Goal: Transaction & Acquisition: Purchase product/service

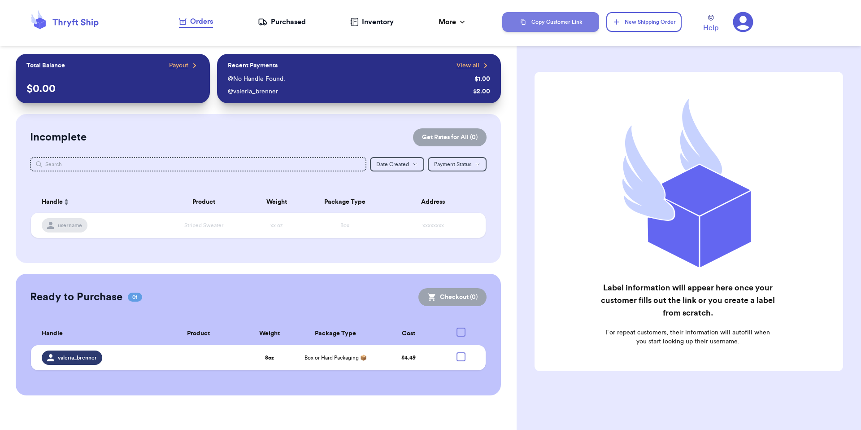
click at [587, 24] on button "Copy Customer Link" at bounding box center [550, 22] width 97 height 20
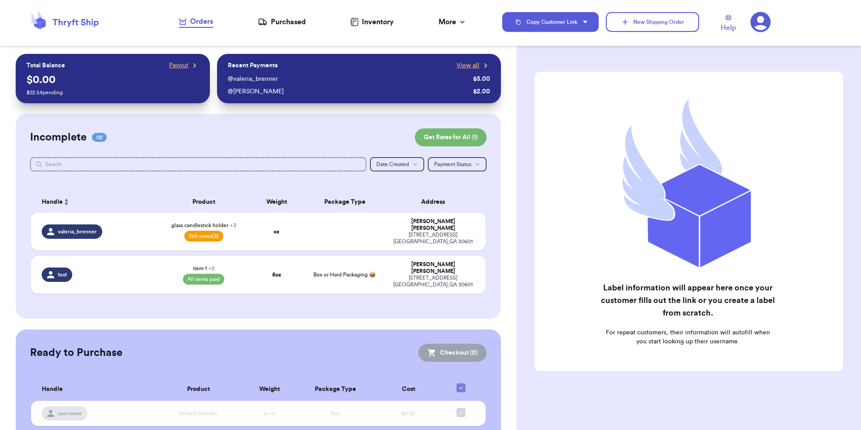
drag, startPoint x: 750, startPoint y: 19, endPoint x: 760, endPoint y: 22, distance: 10.1
click at [751, 19] on icon at bounding box center [761, 22] width 21 height 21
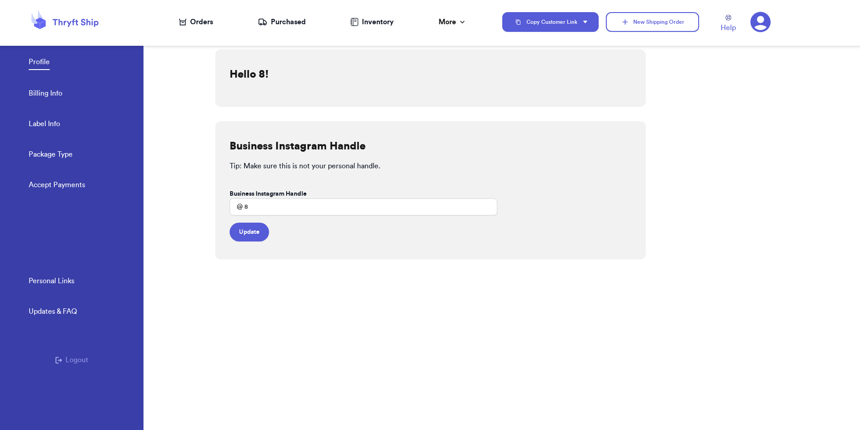
click at [206, 21] on div "Orders" at bounding box center [196, 22] width 34 height 11
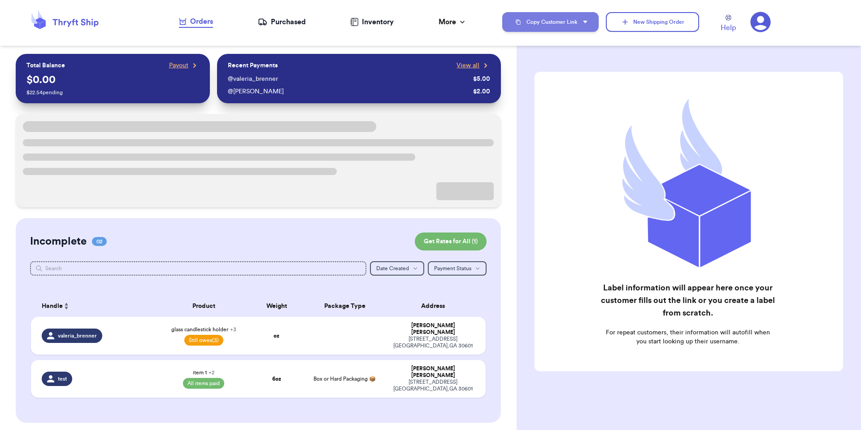
click at [568, 24] on button "Copy Customer Link" at bounding box center [550, 22] width 96 height 20
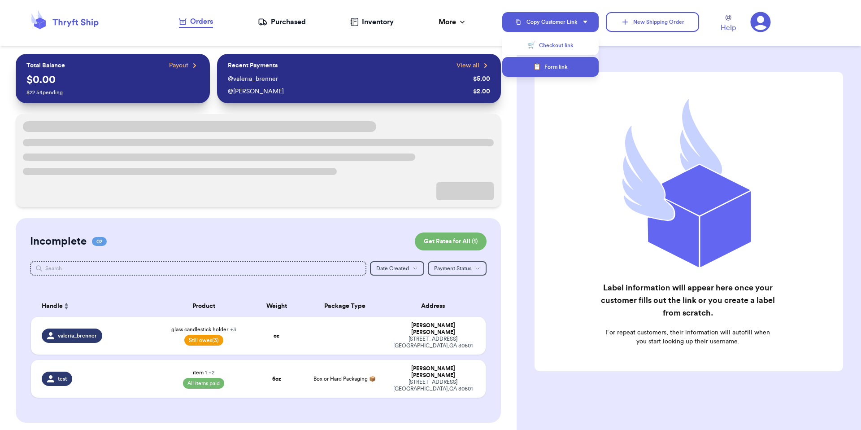
click at [561, 65] on button "📋 Form link" at bounding box center [550, 67] width 96 height 20
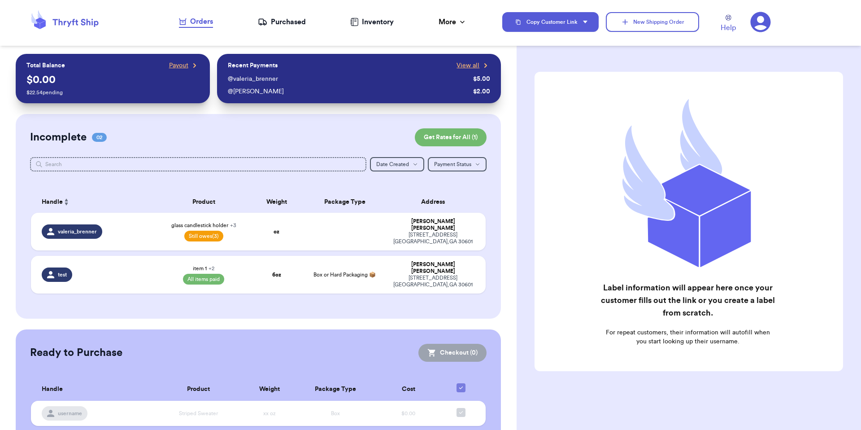
click at [759, 28] on icon at bounding box center [761, 22] width 21 height 21
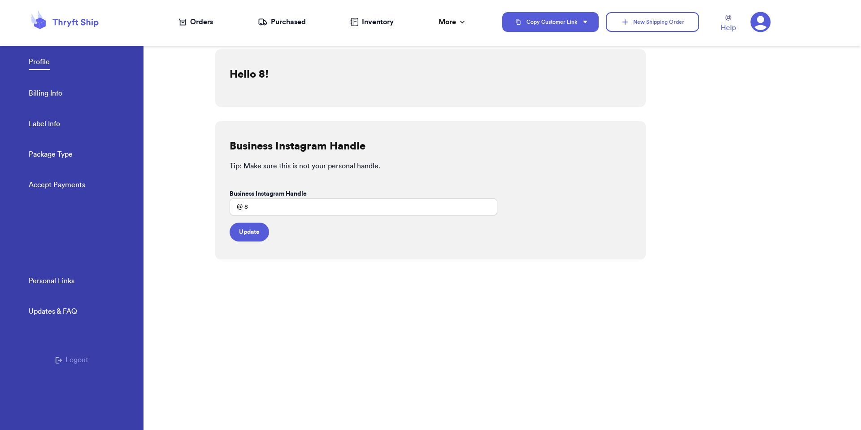
click at [65, 183] on link "Accept Payments" at bounding box center [57, 185] width 57 height 13
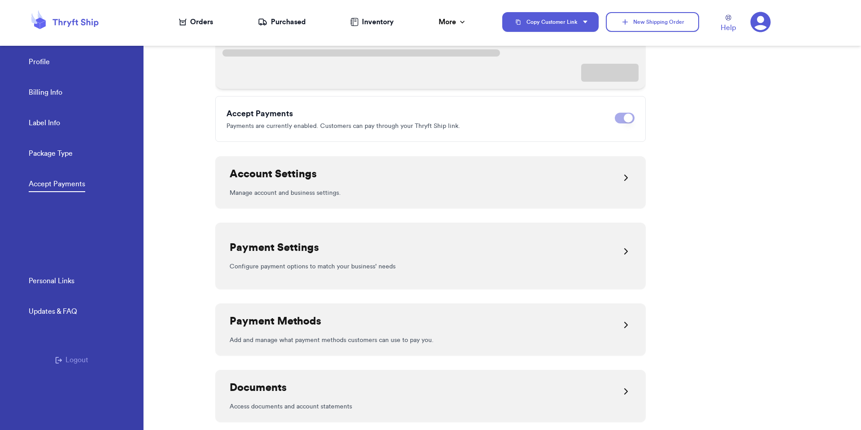
scroll to position [189, 0]
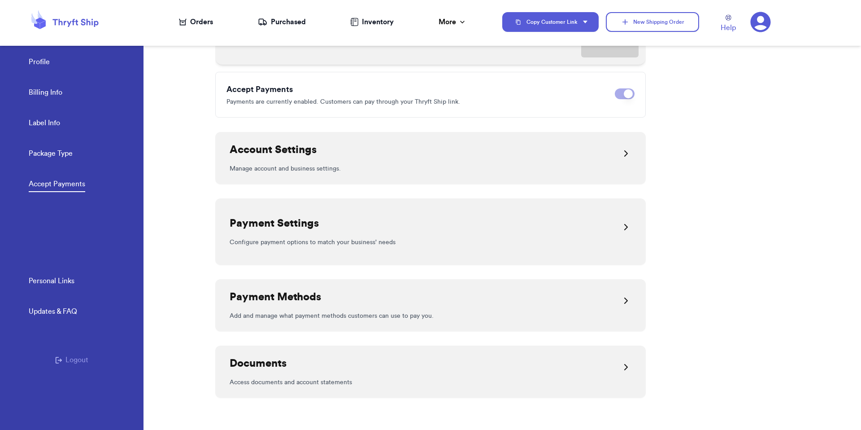
click at [437, 225] on div "Payment Settings" at bounding box center [431, 227] width 402 height 22
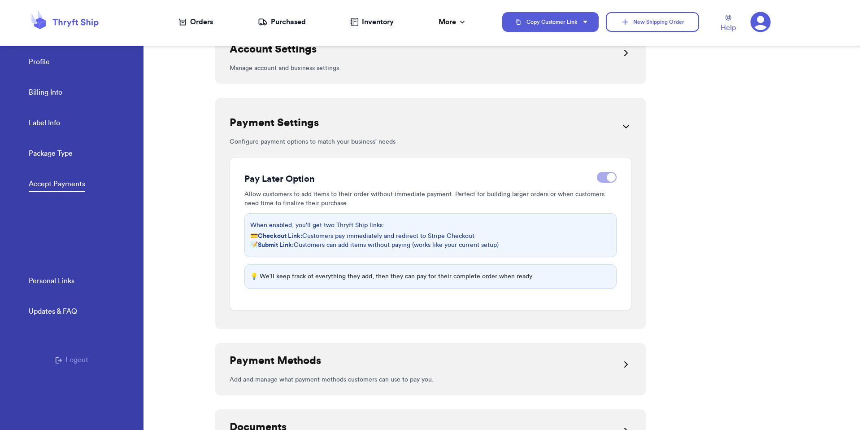
click at [610, 275] on div "💡 We'll keep track of everything they add, then they can pay for their complete…" at bounding box center [431, 276] width 372 height 24
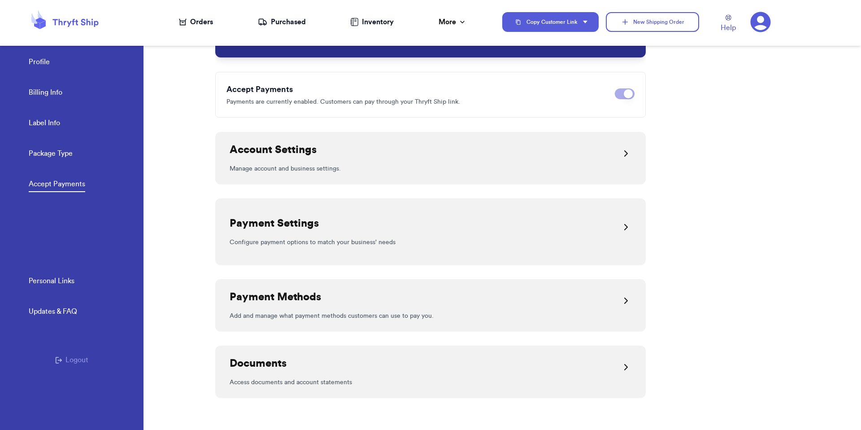
click at [610, 201] on div "Payment Settings Configure payment options to match your business' needs" at bounding box center [430, 231] width 431 height 66
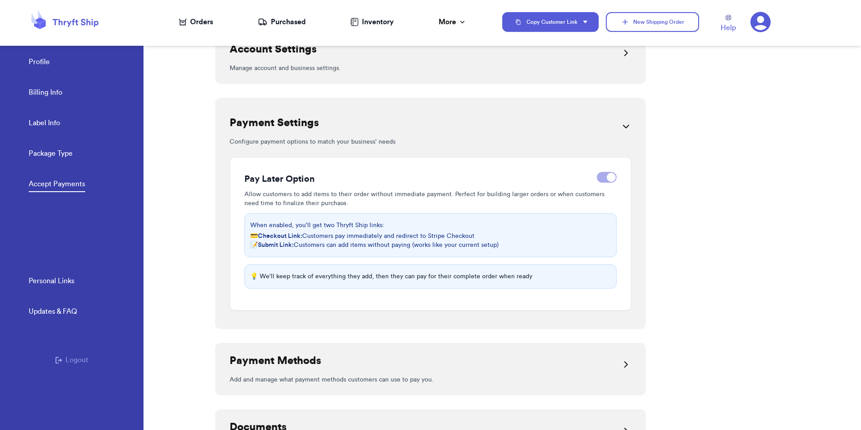
click at [612, 174] on label at bounding box center [607, 177] width 20 height 11
click at [597, 177] on input "checkbox" at bounding box center [597, 177] width 0 height 0
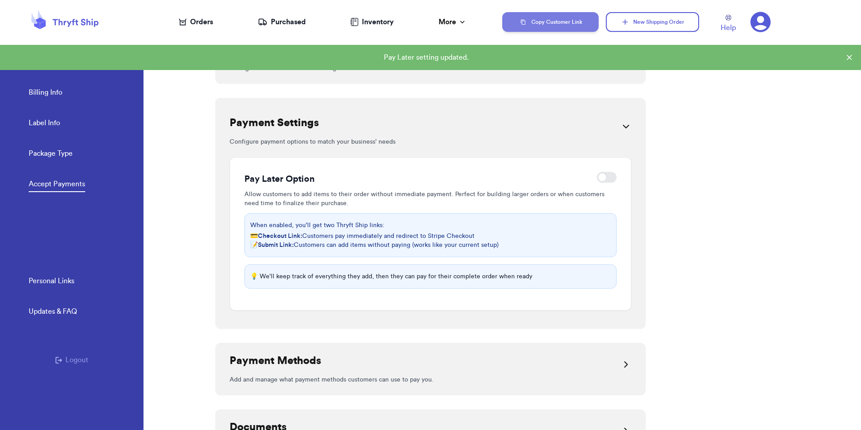
click at [539, 22] on button "Copy Customer Link" at bounding box center [550, 22] width 96 height 20
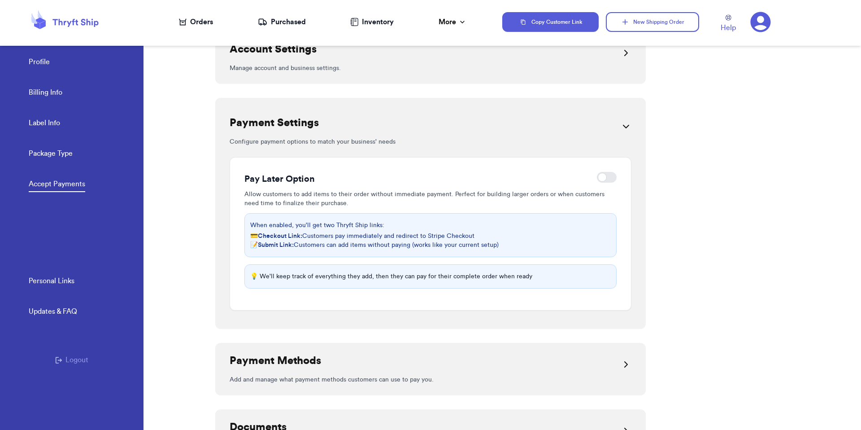
click at [604, 178] on div at bounding box center [607, 177] width 20 height 11
click at [597, 178] on input "checkbox" at bounding box center [597, 177] width 0 height 0
checkbox input "true"
click at [566, 26] on button "Copy Customer Link" at bounding box center [550, 22] width 96 height 20
click at [578, 64] on button "📋 Form link" at bounding box center [550, 67] width 96 height 20
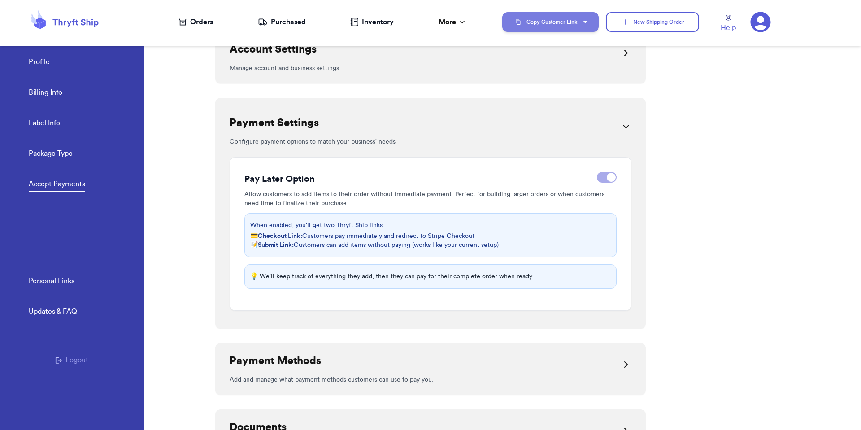
click at [589, 26] on button "Copy Customer Link" at bounding box center [550, 22] width 96 height 20
drag, startPoint x: 580, startPoint y: 46, endPoint x: 651, endPoint y: 0, distance: 84.4
click at [580, 46] on button "🛒 Checkout link" at bounding box center [550, 45] width 96 height 20
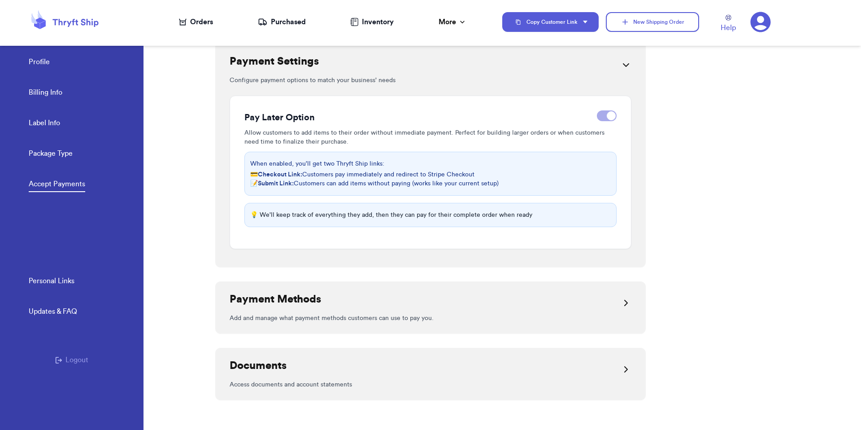
scroll to position [254, 0]
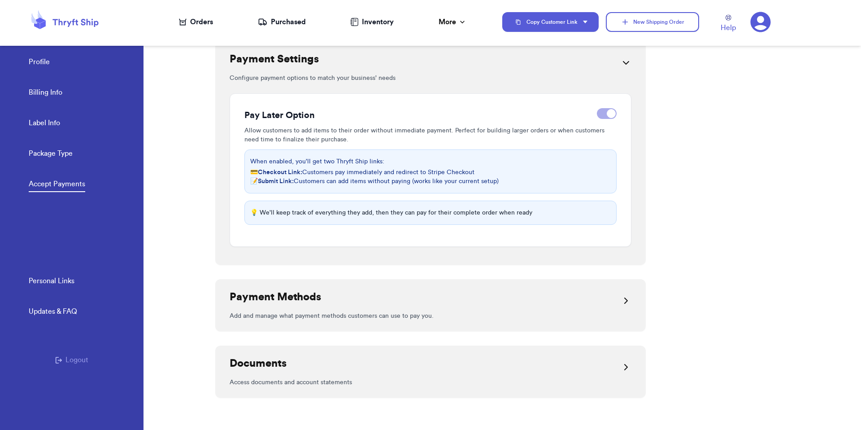
click at [170, 22] on nav "Orders Purchased Inventory More Stats Completed Orders Payments Payouts" at bounding box center [323, 22] width 359 height 30
click at [197, 22] on div "Orders" at bounding box center [196, 22] width 34 height 11
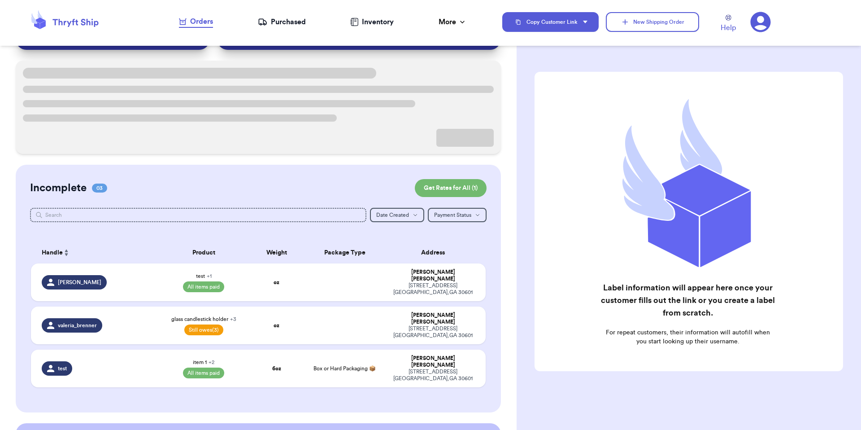
scroll to position [65, 0]
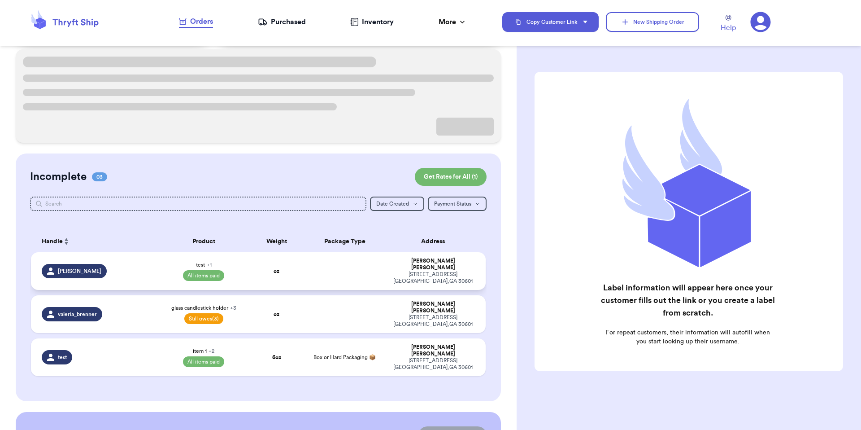
click at [323, 271] on td at bounding box center [345, 271] width 82 height 38
select select "paid"
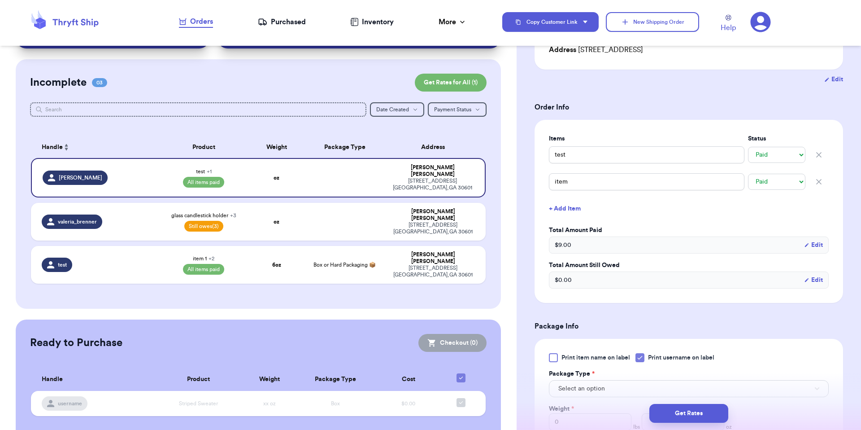
scroll to position [156, 0]
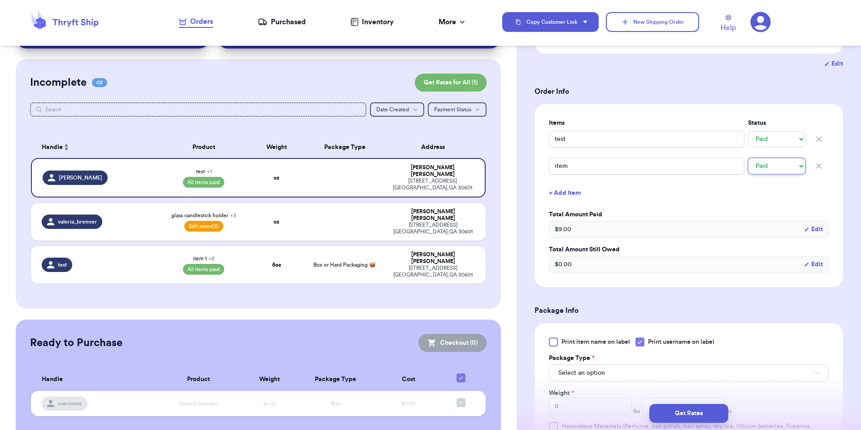
click at [768, 166] on select "-- Paid Owes" at bounding box center [776, 166] width 57 height 16
select select "unpaid"
click at [748, 159] on select "-- Paid Owes" at bounding box center [776, 166] width 57 height 16
click at [759, 168] on select "-- Paid Owes" at bounding box center [776, 166] width 57 height 16
select select "paid"
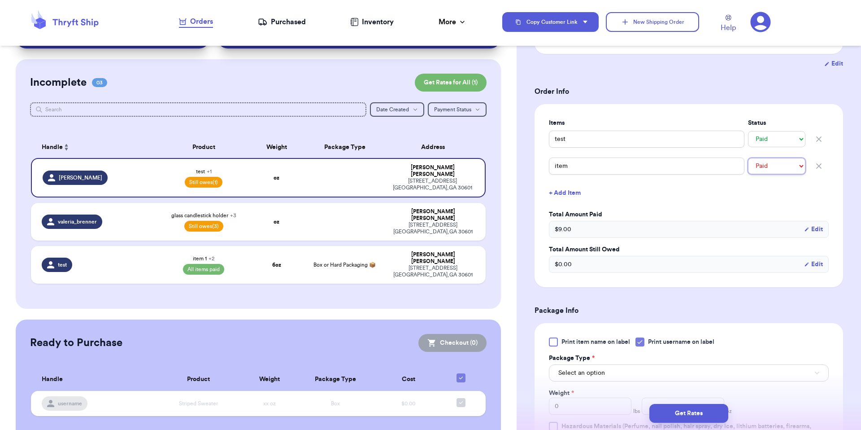
click at [748, 159] on select "-- Paid Owes" at bounding box center [776, 166] width 57 height 16
click at [778, 166] on select "-- Paid Owes" at bounding box center [776, 166] width 57 height 16
select select "unpaid"
click at [748, 159] on select "-- Paid Owes" at bounding box center [776, 166] width 57 height 16
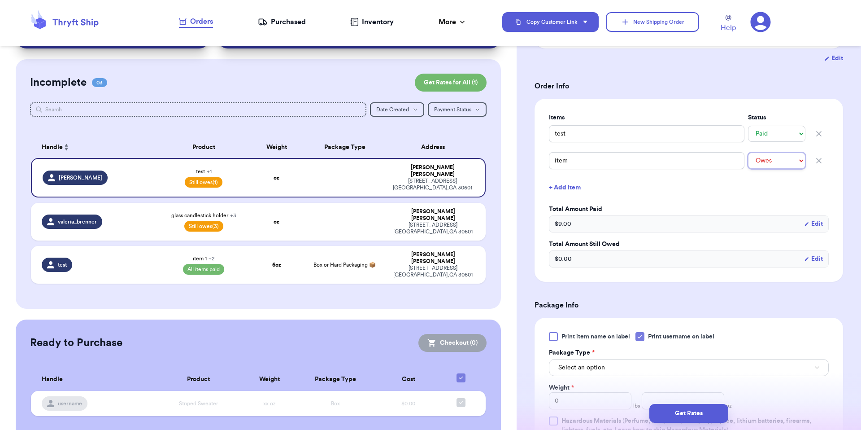
scroll to position [171, 0]
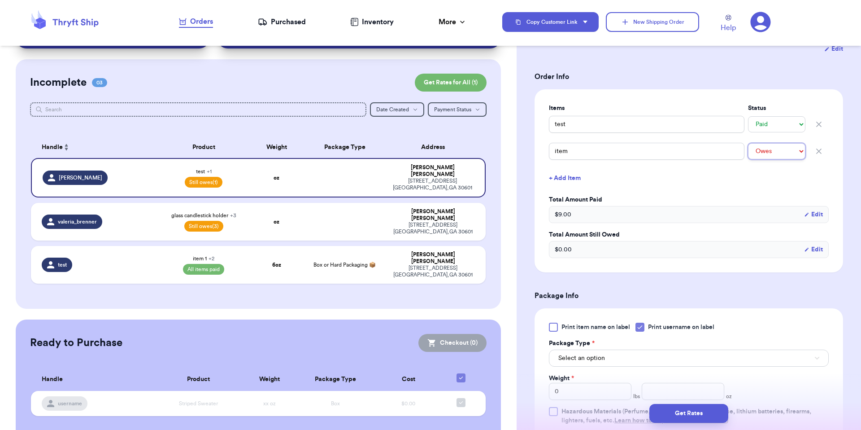
click at [773, 156] on select "-- Paid Owes" at bounding box center [776, 151] width 57 height 16
select select "paid"
click at [748, 144] on select "-- Paid Owes" at bounding box center [776, 151] width 57 height 16
click at [770, 150] on select "-- Paid Owes" at bounding box center [776, 151] width 57 height 16
select select "unpaid"
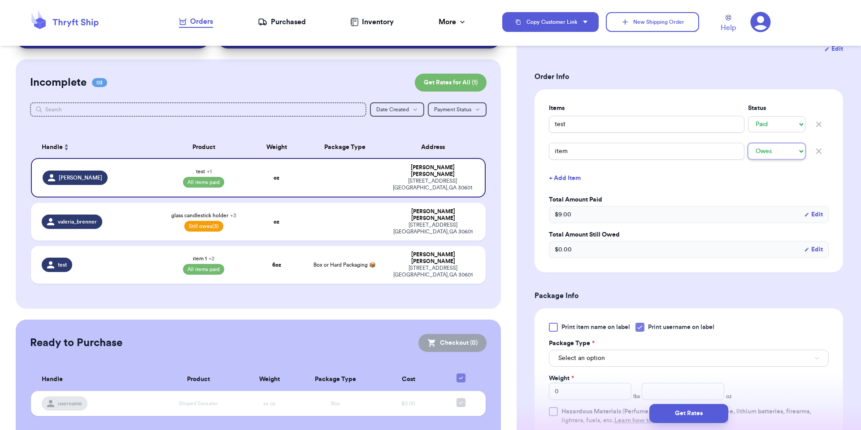
click at [748, 144] on select "-- Paid Owes" at bounding box center [776, 151] width 57 height 16
click at [807, 246] on button "Edit" at bounding box center [813, 249] width 19 height 9
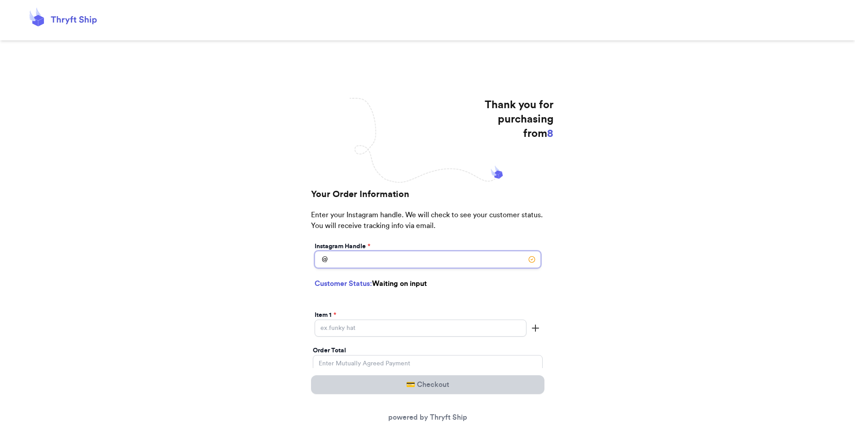
click at [354, 266] on input "Today's Subtotal" at bounding box center [427, 259] width 226 height 17
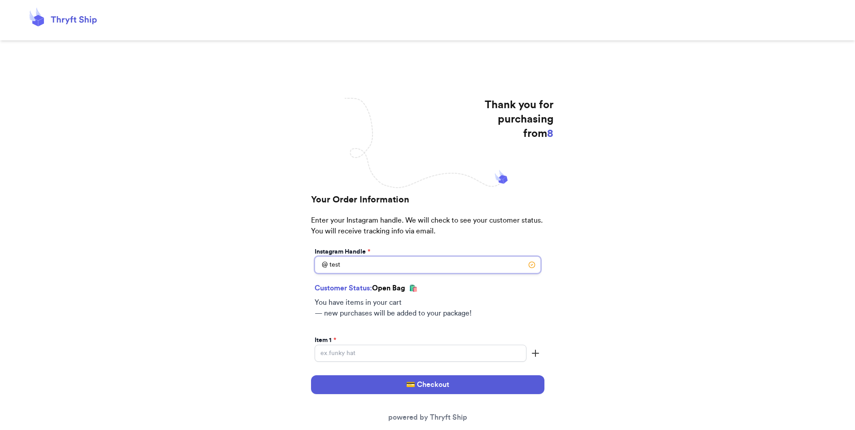
type input "test"
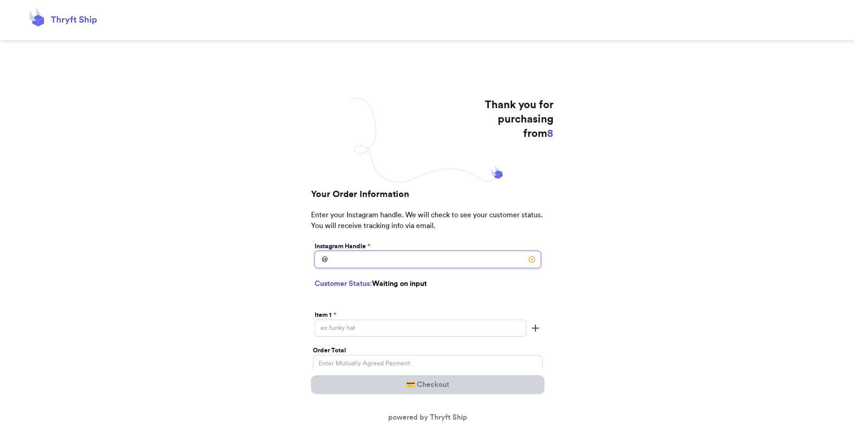
click at [423, 260] on input "[DATE] Subtotal" at bounding box center [427, 259] width 226 height 17
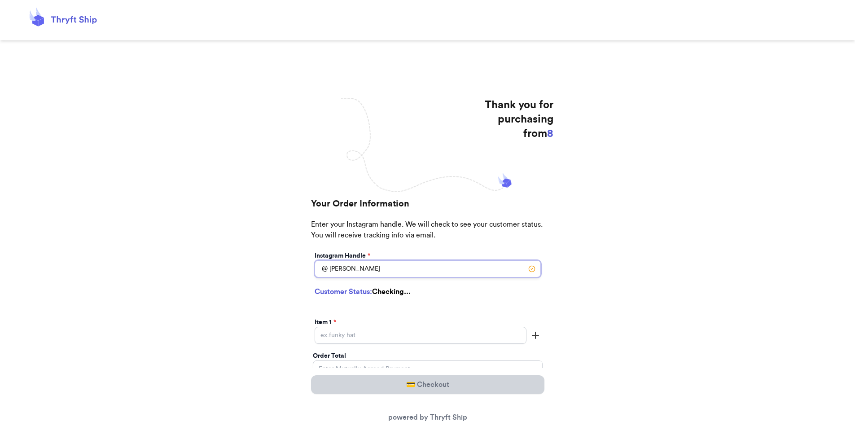
type input "[PERSON_NAME]"
select select "GA"
type input "[GEOGRAPHIC_DATA]"
type input "30601"
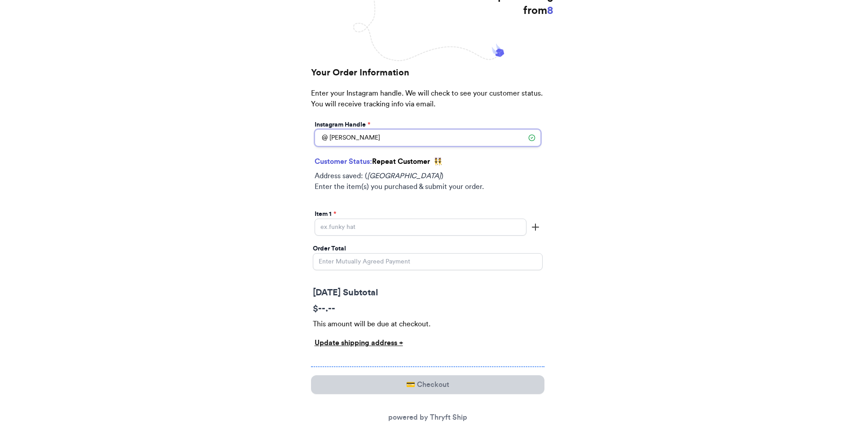
scroll to position [147, 0]
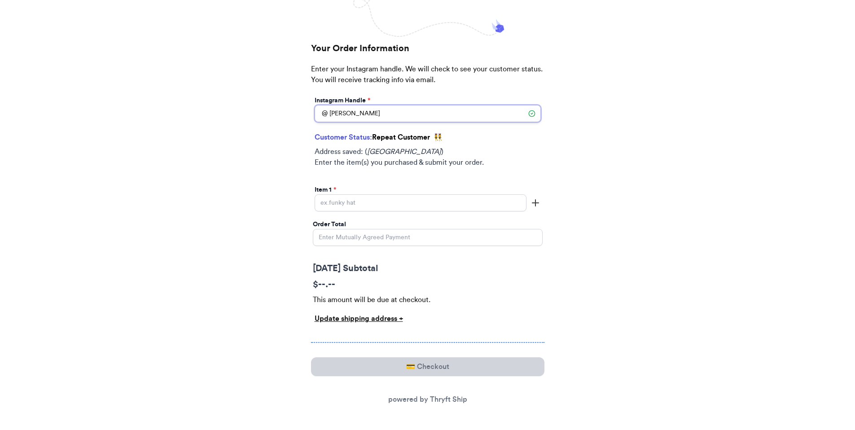
type input "[PERSON_NAME]"
click at [399, 197] on input "[DATE] Subtotal" at bounding box center [420, 202] width 212 height 17
type input "item"
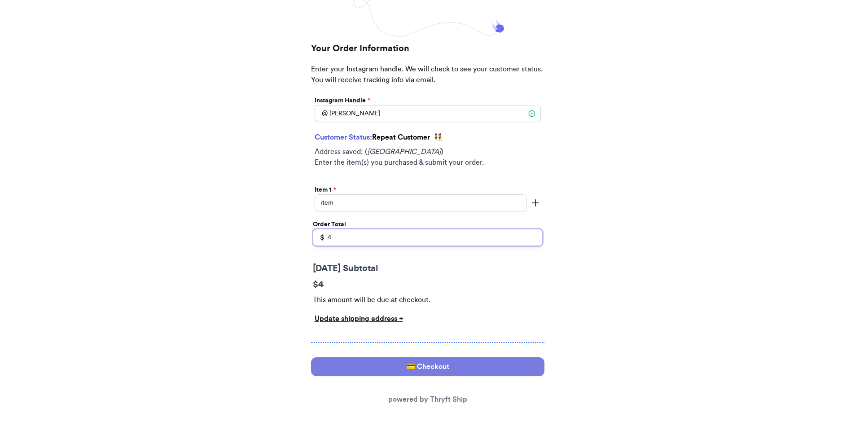
type input "4"
click at [402, 359] on button "💳 Checkout" at bounding box center [427, 366] width 233 height 19
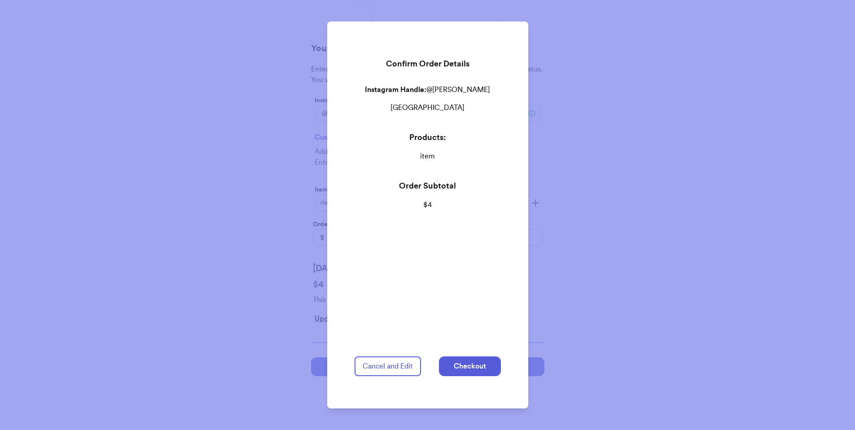
click at [471, 341] on div "Confirm Order Details Instagram Handle: @ valeria athens, GA, 30601 Products: i…" at bounding box center [428, 215] width 168 height 387
click at [475, 359] on button "Checkout" at bounding box center [470, 366] width 62 height 20
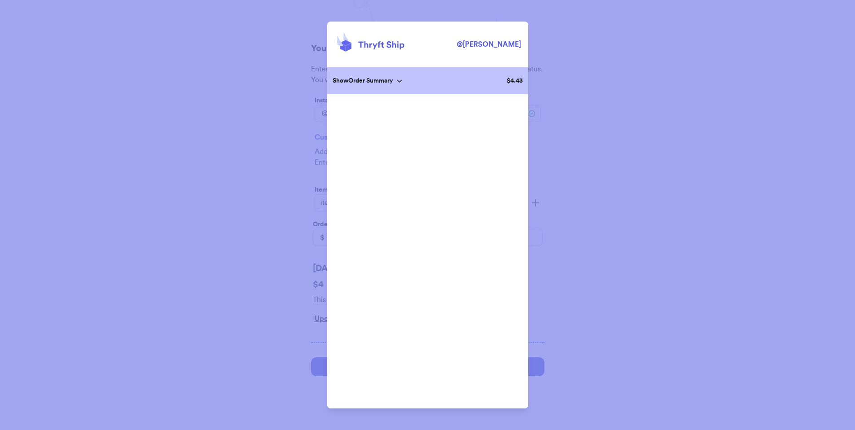
click at [586, 43] on div "@ valeria Show Order Summary $ 4.43 Cancel and Edit" at bounding box center [427, 215] width 855 height 430
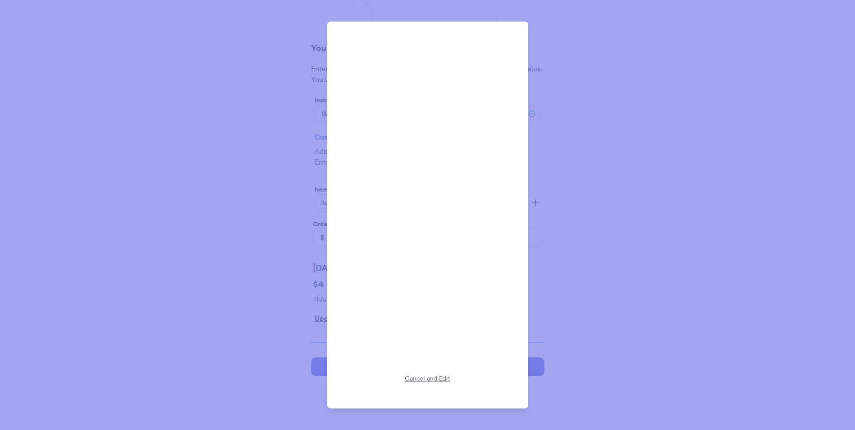
scroll to position [0, 0]
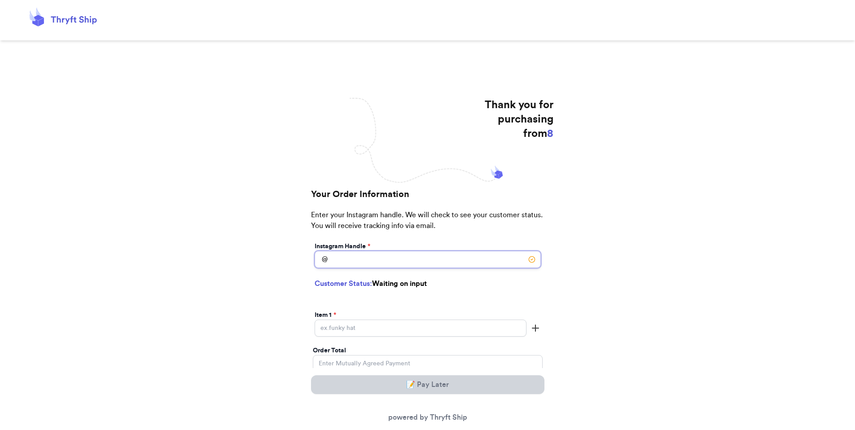
click at [357, 266] on input "[DATE] Subtotal" at bounding box center [427, 259] width 226 height 17
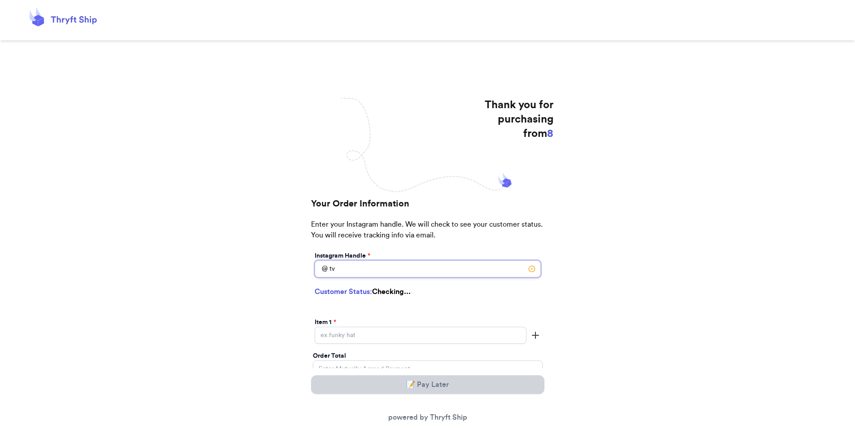
type input "t"
click at [369, 277] on input "valerau" at bounding box center [427, 269] width 226 height 17
type input "[PERSON_NAME]"
select select "GA"
type input "[GEOGRAPHIC_DATA]"
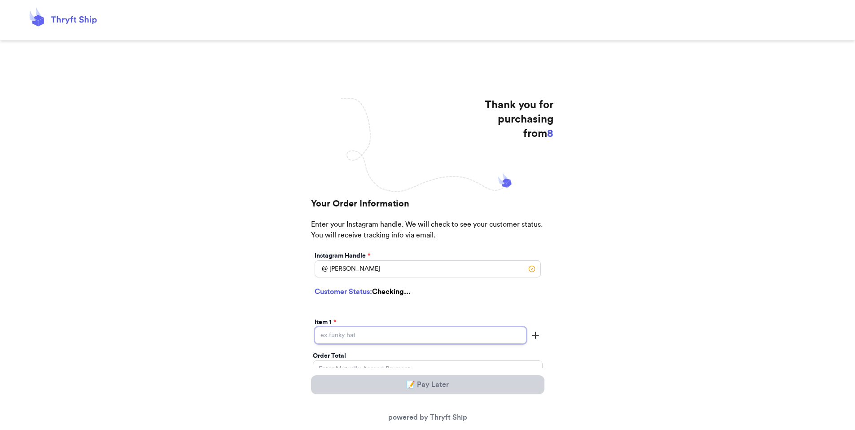
type input "30601"
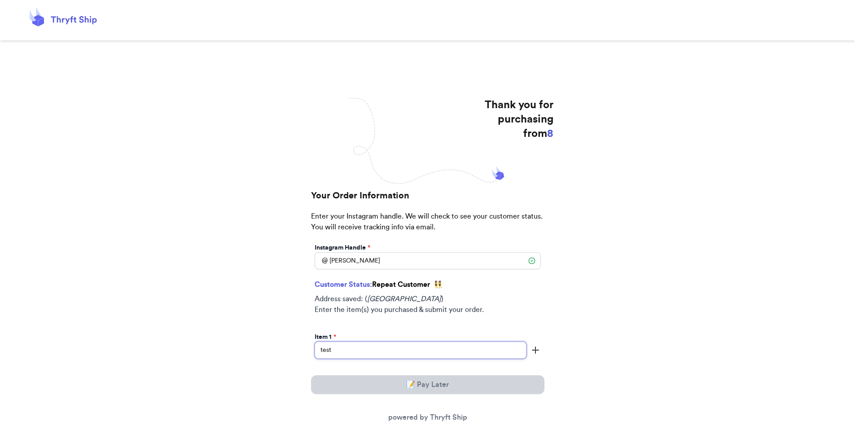
type input "test"
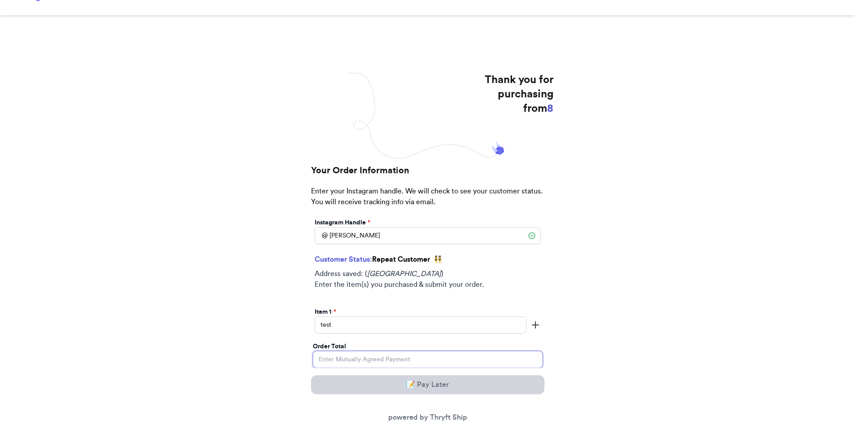
scroll to position [80, 0]
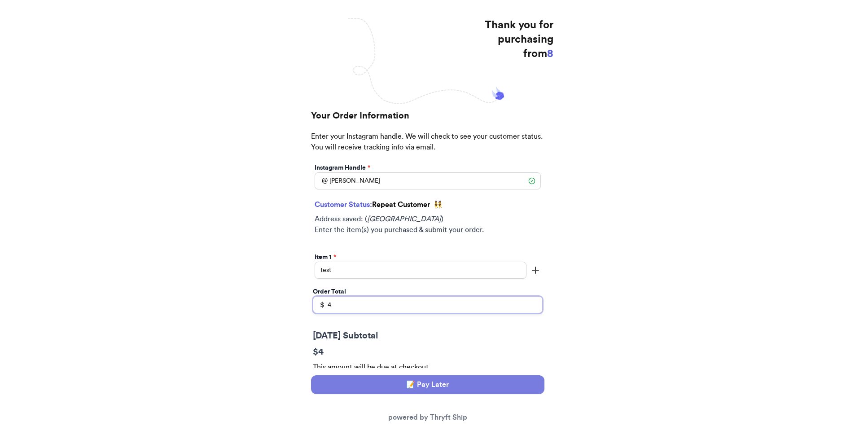
type input "4"
click at [407, 393] on button "📝 Pay Later" at bounding box center [427, 384] width 233 height 19
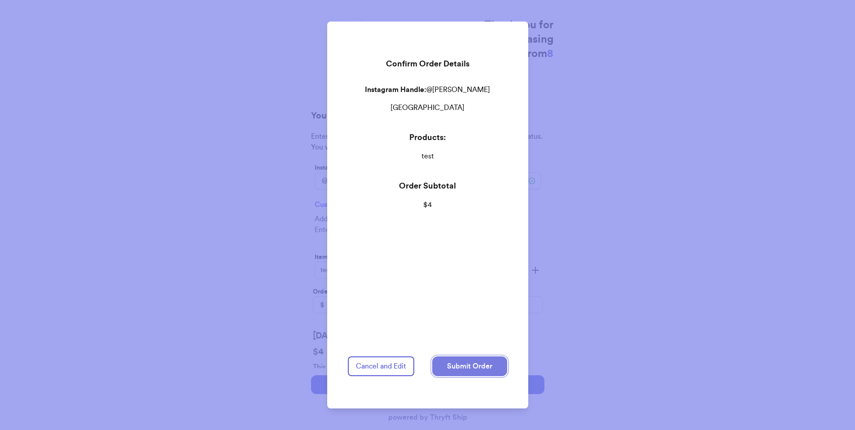
click at [468, 356] on button "Submit Order" at bounding box center [469, 366] width 75 height 20
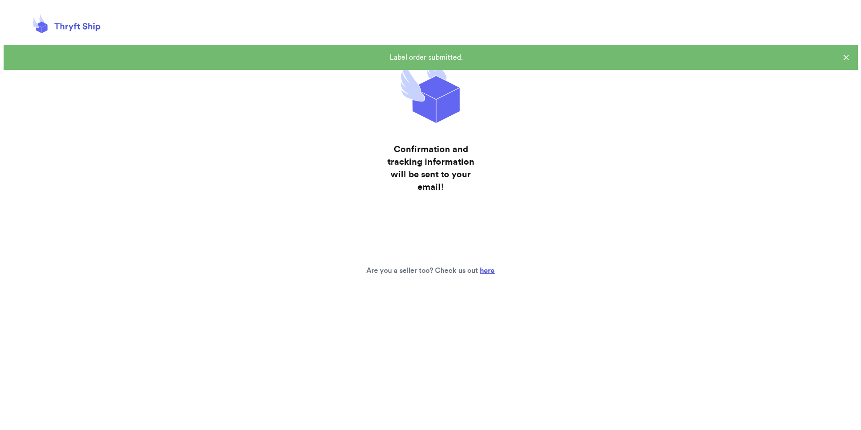
scroll to position [0, 0]
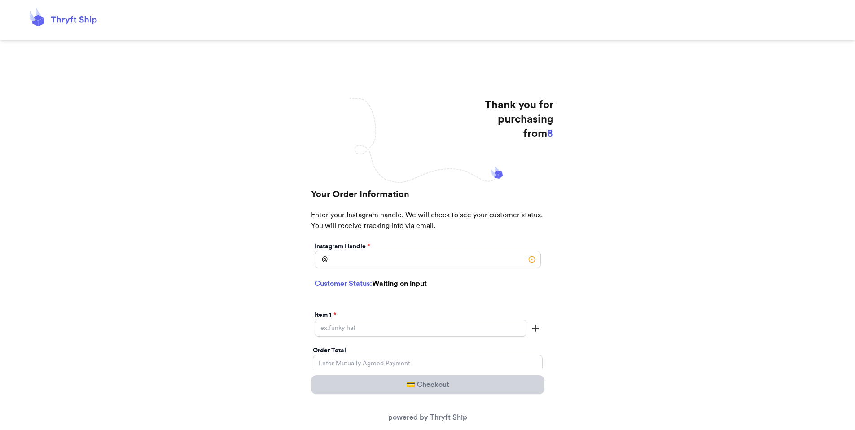
click at [414, 250] on div "Instagram Handle *" at bounding box center [427, 246] width 226 height 9
click at [413, 254] on input "[DATE] Subtotal" at bounding box center [427, 259] width 226 height 17
type input "valeria"
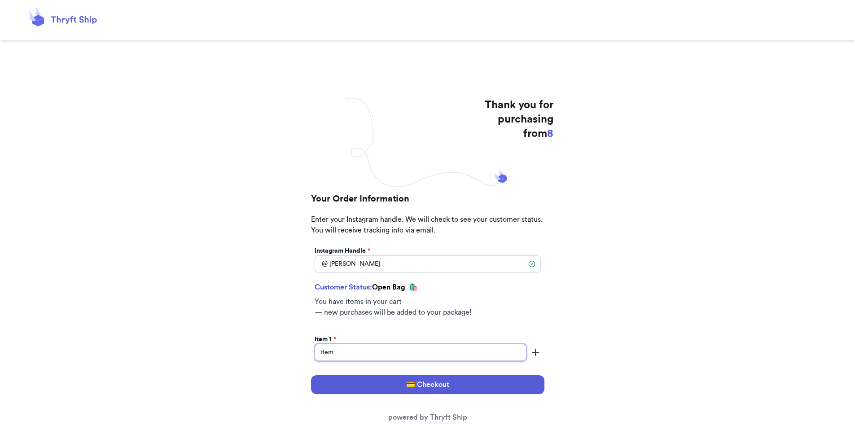
type input "item"
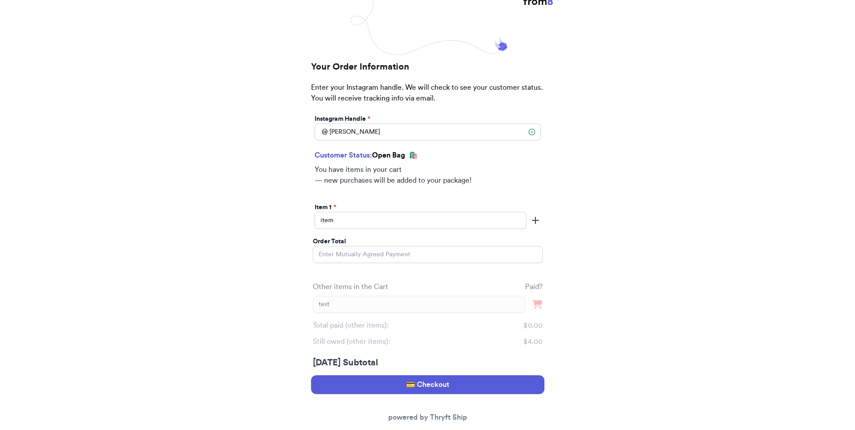
scroll to position [135, 0]
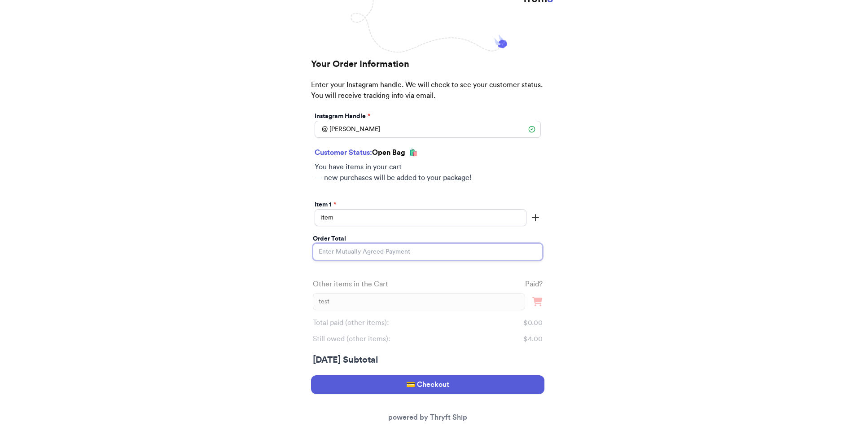
click at [402, 255] on input "Order Total" at bounding box center [428, 251] width 230 height 17
click at [390, 248] on input "Order Total" at bounding box center [428, 251] width 230 height 17
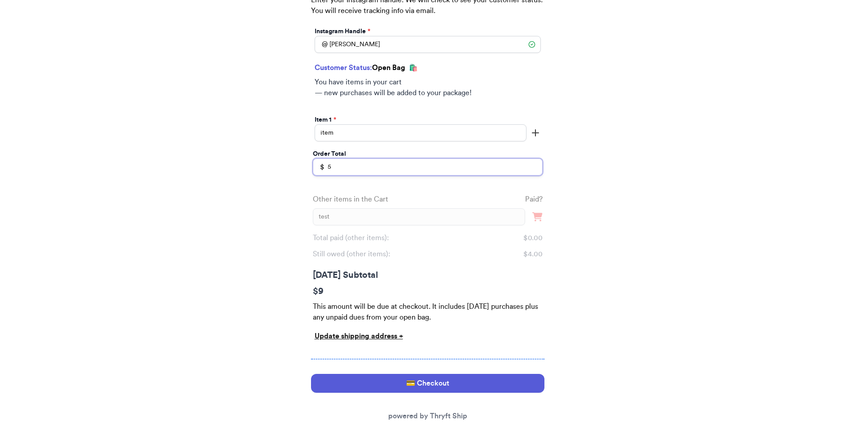
scroll to position [236, 0]
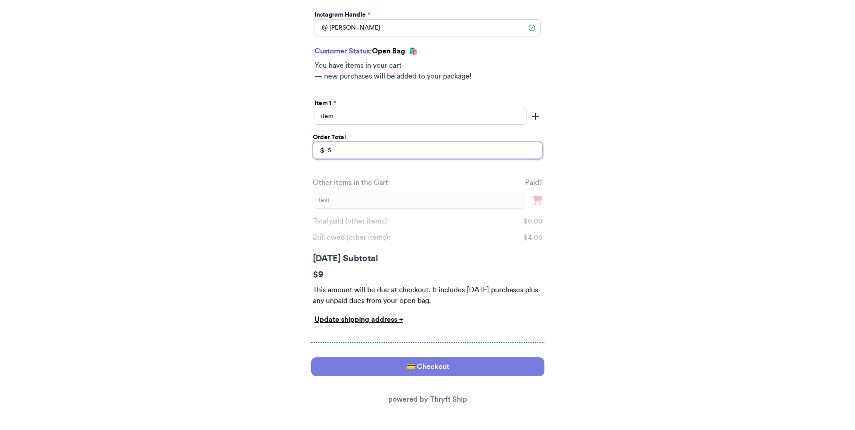
type input "5"
click at [408, 370] on button "💳 Checkout" at bounding box center [427, 366] width 233 height 19
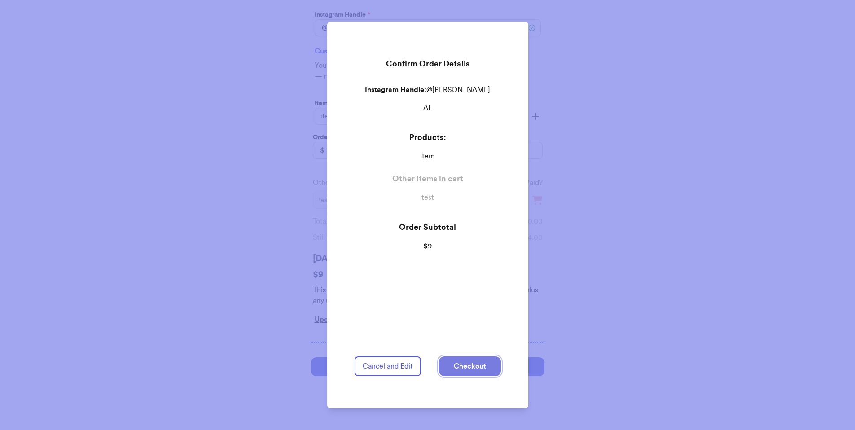
click at [458, 363] on button "Checkout" at bounding box center [470, 366] width 62 height 20
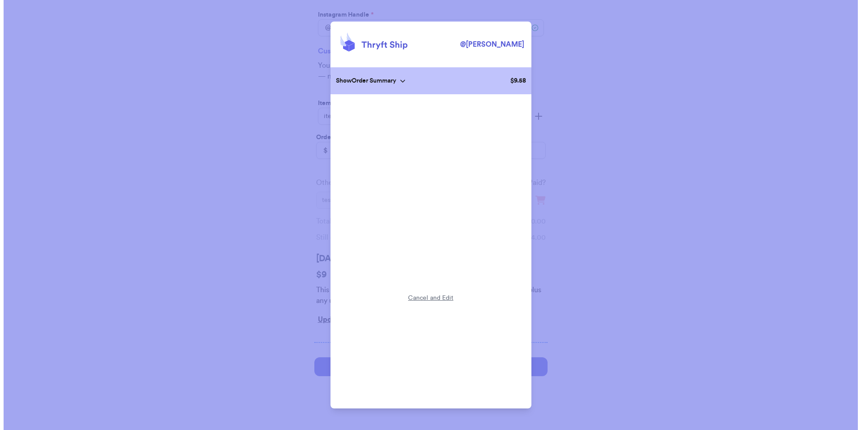
scroll to position [0, 0]
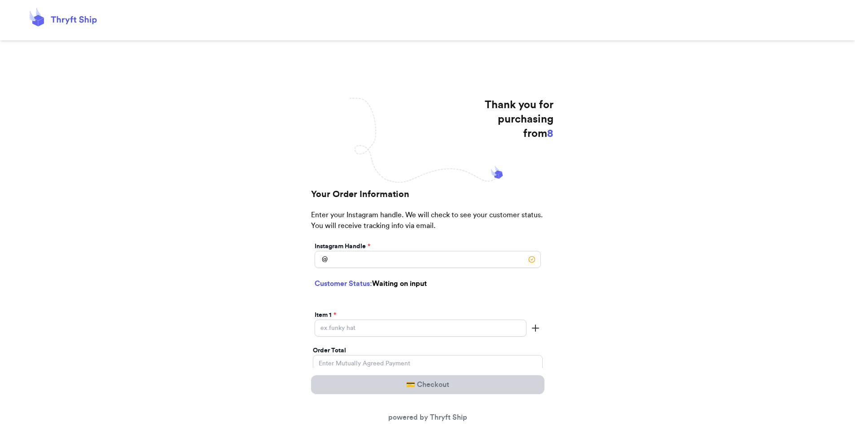
click at [408, 247] on div "Instagram Handle *" at bounding box center [427, 246] width 226 height 9
click at [407, 253] on input "[DATE] Subtotal" at bounding box center [427, 259] width 226 height 17
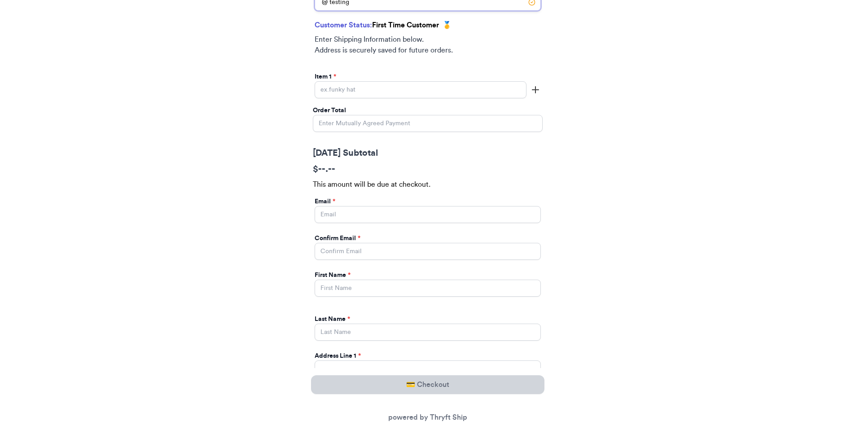
scroll to position [279, 0]
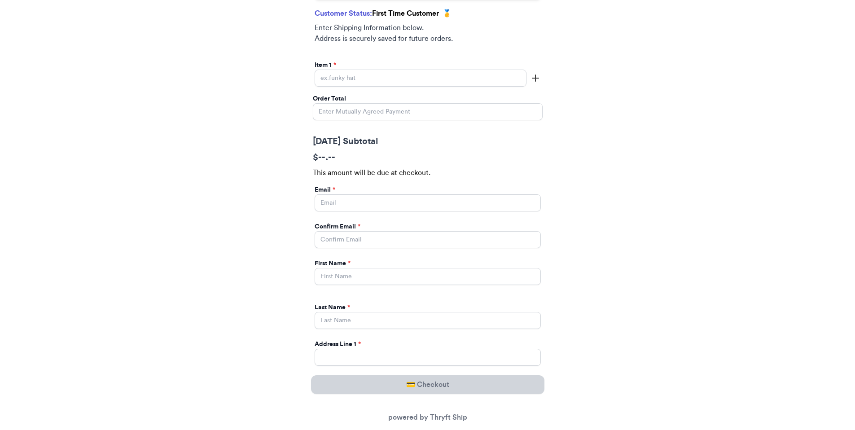
type input "testing"
click at [384, 79] on input "[DATE] Subtotal" at bounding box center [420, 78] width 212 height 17
type input "1"
click at [388, 111] on input "Order Total" at bounding box center [428, 111] width 230 height 17
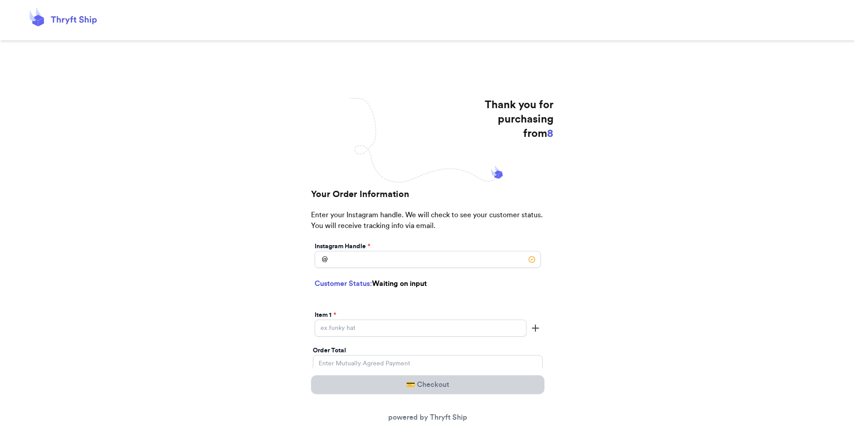
click at [351, 268] on div "Instagram Handle * @" at bounding box center [428, 256] width 230 height 33
click at [352, 264] on input "[DATE] Subtotal" at bounding box center [427, 259] width 226 height 17
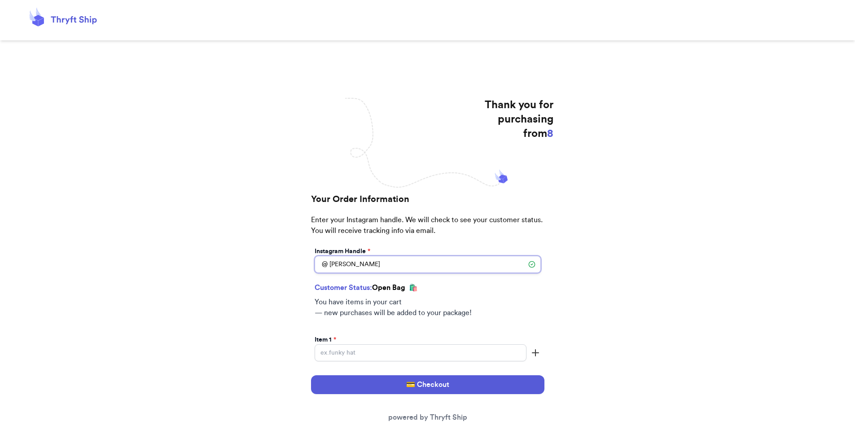
type input "[PERSON_NAME]"
drag, startPoint x: 428, startPoint y: 366, endPoint x: 444, endPoint y: 394, distance: 32.8
click at [445, 394] on div "💳 Checkout powered by Thryft Ship" at bounding box center [427, 399] width 233 height 62
click at [479, 385] on button "💳 Checkout" at bounding box center [427, 384] width 233 height 19
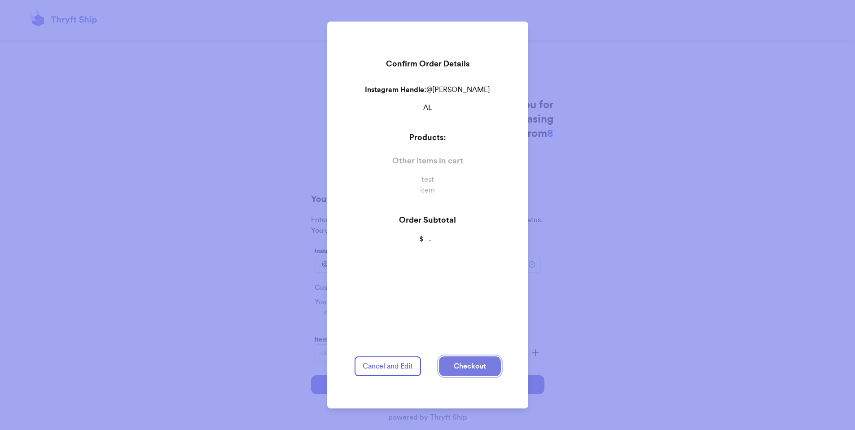
click at [465, 362] on button "Checkout" at bounding box center [470, 366] width 62 height 20
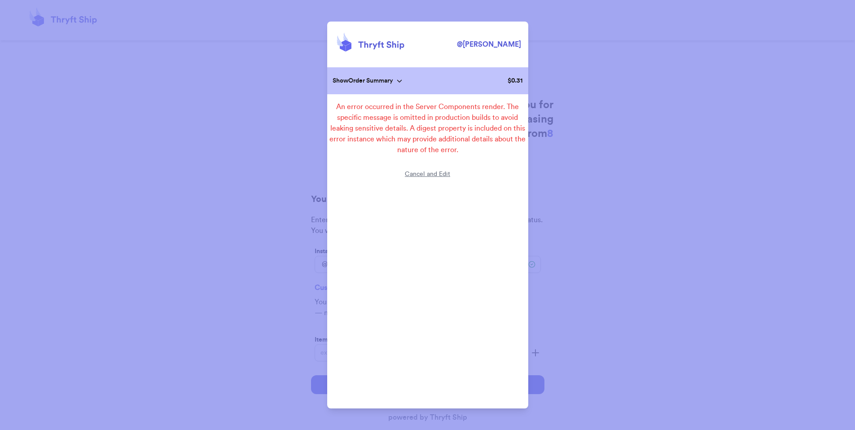
click at [625, 238] on div "@ [PERSON_NAME] Show Order Summary $ 0.31 An error occurred in the Server Compo…" at bounding box center [427, 215] width 855 height 430
click at [530, 140] on div "@ [PERSON_NAME] Show Order Summary $ 0.31 An error occurred in the Server Compo…" at bounding box center [427, 215] width 855 height 430
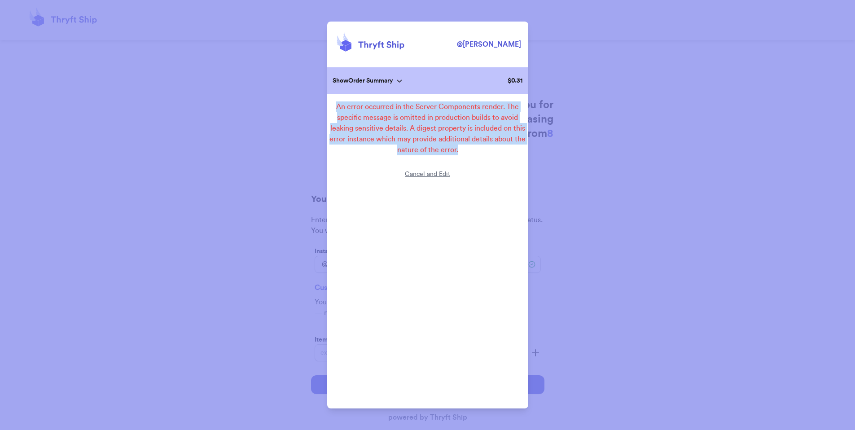
drag, startPoint x: 336, startPoint y: 104, endPoint x: 492, endPoint y: 158, distance: 165.3
click at [492, 158] on div "@ [PERSON_NAME] Show Order Summary $ 0.31 An error occurred in the Server Compo…" at bounding box center [427, 215] width 201 height 387
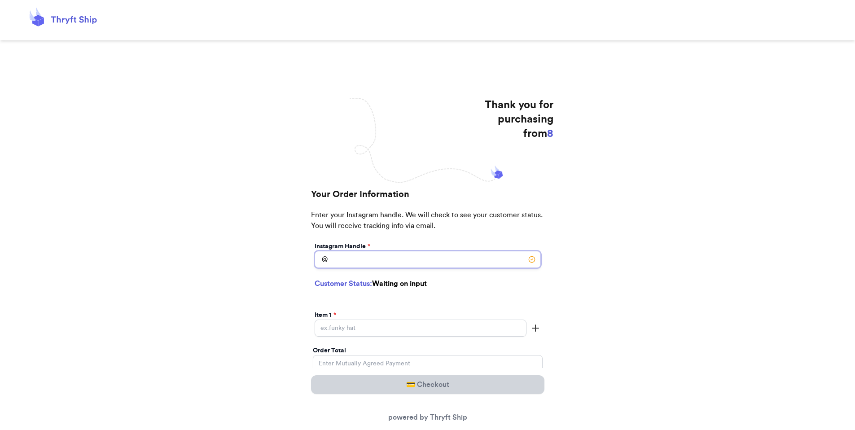
click at [402, 264] on input "[DATE] Subtotal" at bounding box center [427, 259] width 226 height 17
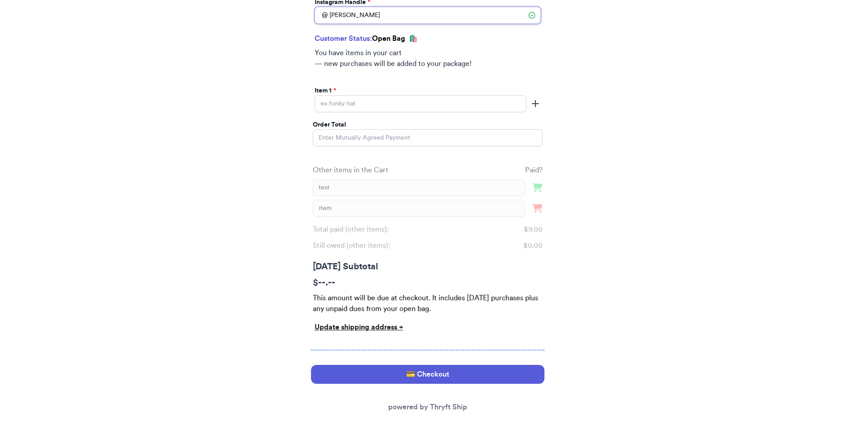
scroll to position [257, 0]
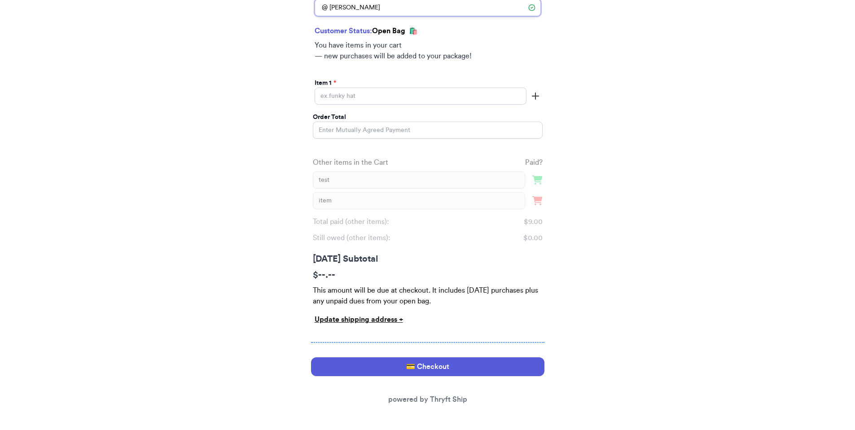
type input "[PERSON_NAME]"
